Goal: Check status: Check status

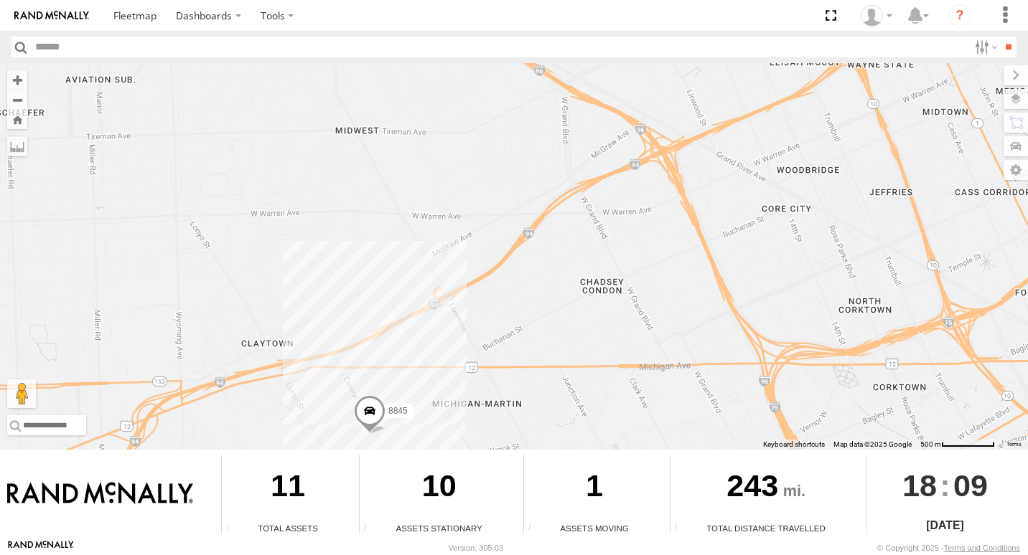
click at [376, 415] on span at bounding box center [370, 414] width 32 height 39
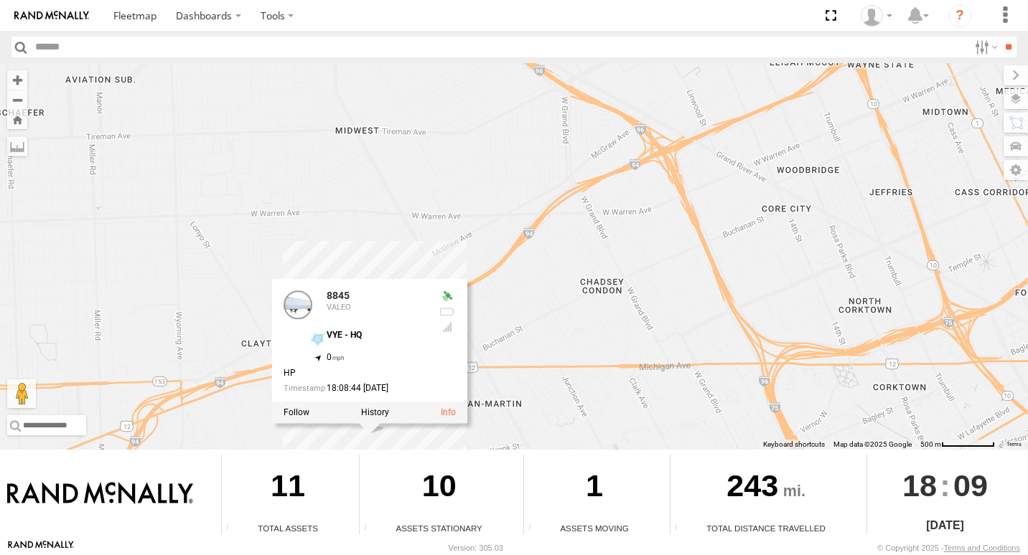
click at [604, 321] on div "8845 8846 8850 8845 VALEO VYE - HQ 42.32522 , -83.13415 0 HP 18:08:44 08/16/2025" at bounding box center [514, 256] width 1028 height 387
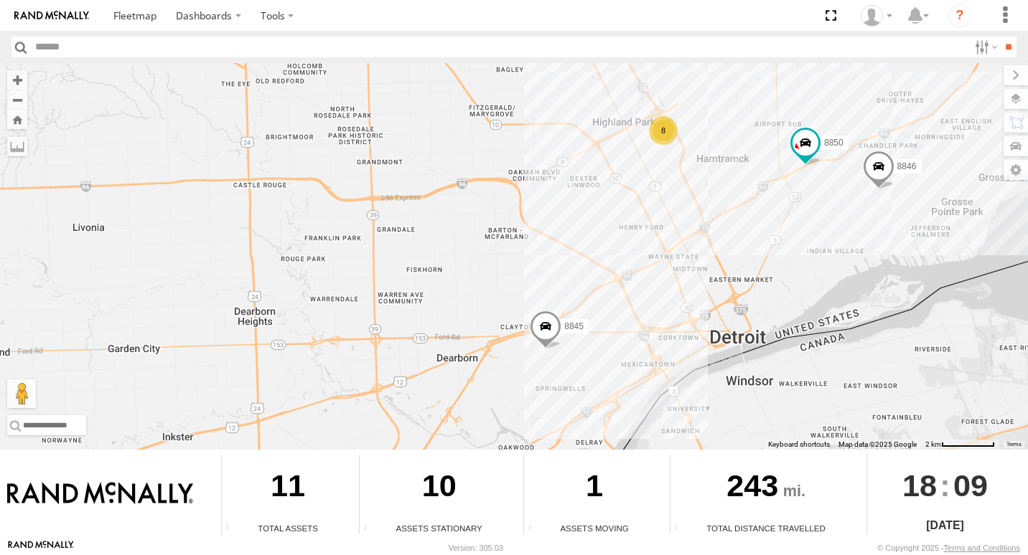
click at [663, 136] on div "8" at bounding box center [663, 130] width 29 height 29
